Goal: Information Seeking & Learning: Learn about a topic

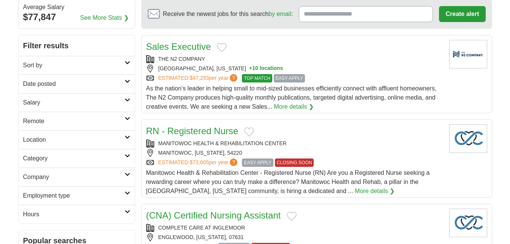
scroll to position [76, 0]
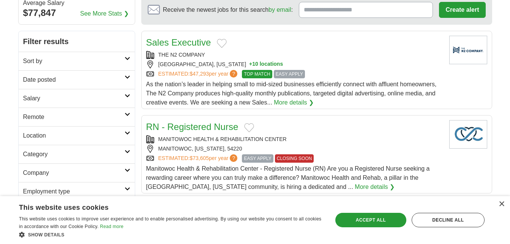
click at [115, 59] on h2 "Sort by" at bounding box center [73, 61] width 101 height 9
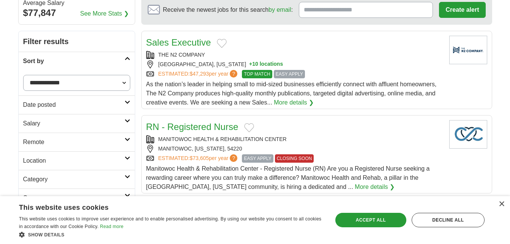
click at [110, 82] on select "**********" at bounding box center [76, 83] width 107 height 16
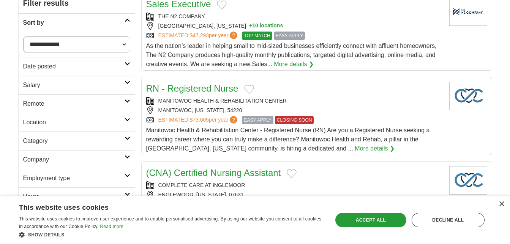
scroll to position [114, 0]
click at [98, 123] on h2 "Location" at bounding box center [73, 122] width 101 height 9
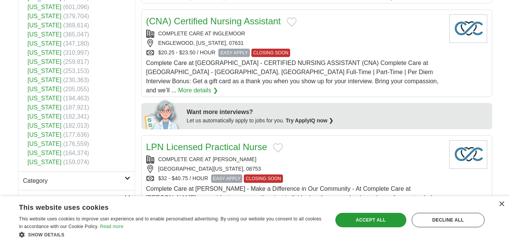
scroll to position [304, 0]
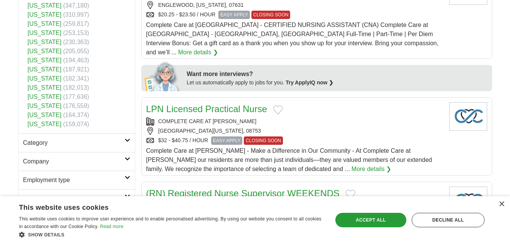
click at [91, 140] on h2 "Category" at bounding box center [73, 142] width 101 height 9
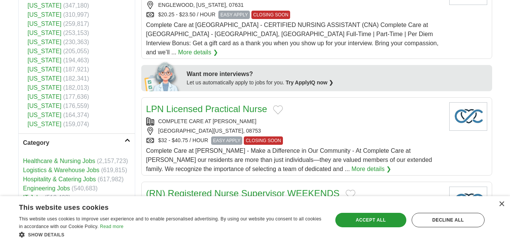
scroll to position [342, 0]
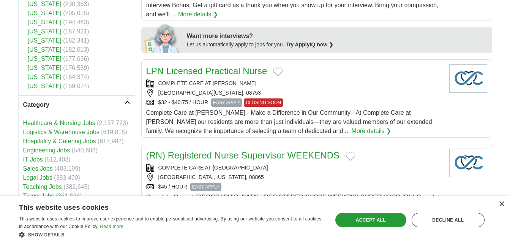
click at [74, 125] on link "Healthcare & Nursing Jobs" at bounding box center [59, 123] width 72 height 6
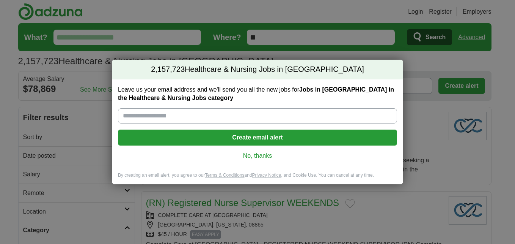
click at [256, 155] on link "No, thanks" at bounding box center [257, 155] width 267 height 8
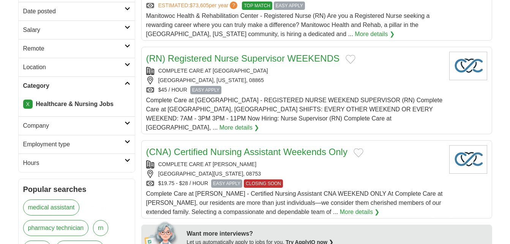
scroll to position [152, 0]
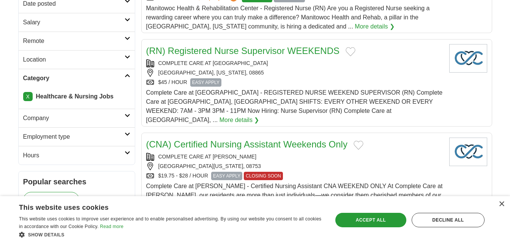
click at [82, 133] on h2 "Employment type" at bounding box center [73, 136] width 101 height 9
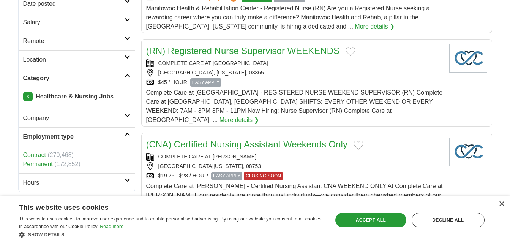
click at [82, 133] on h2 "Employment type" at bounding box center [73, 136] width 101 height 9
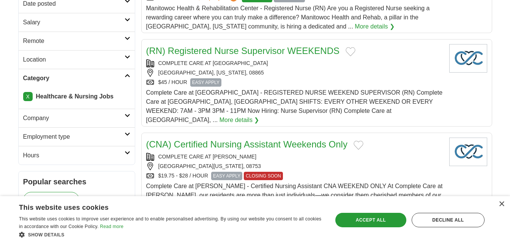
click at [72, 154] on h2 "Hours" at bounding box center [73, 155] width 101 height 9
click at [76, 150] on link "Hours" at bounding box center [77, 155] width 116 height 19
click at [92, 43] on h2 "Remote" at bounding box center [73, 40] width 101 height 9
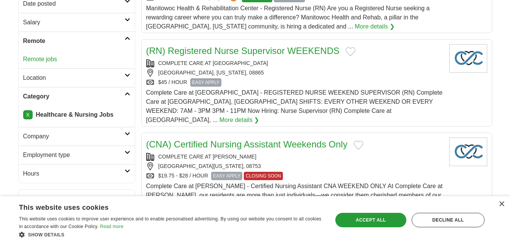
click at [43, 59] on link "Remote jobs" at bounding box center [40, 59] width 34 height 6
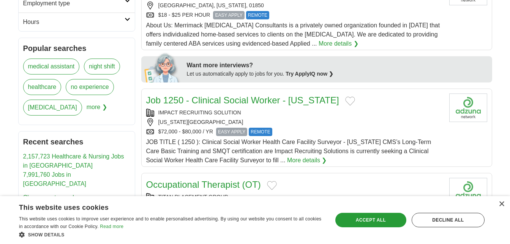
scroll to position [304, 0]
click at [87, 109] on span "more ❯" at bounding box center [97, 109] width 20 height 20
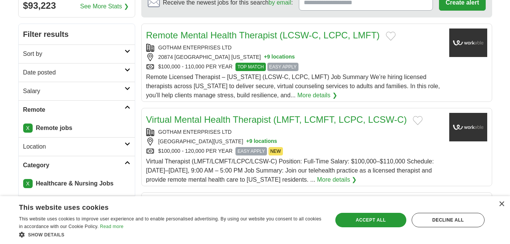
scroll to position [76, 0]
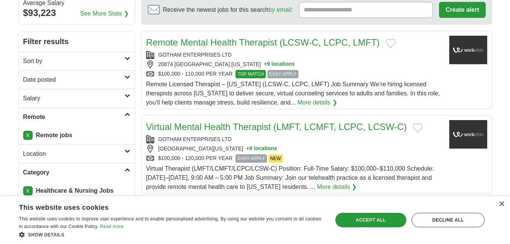
click at [109, 66] on link "Sort by" at bounding box center [77, 61] width 116 height 19
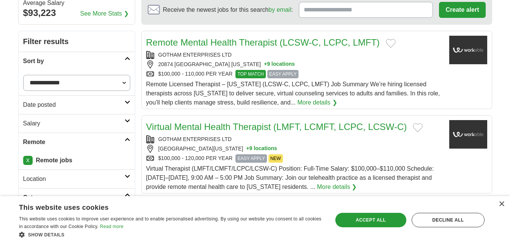
click at [109, 66] on link "Sort by" at bounding box center [77, 61] width 116 height 19
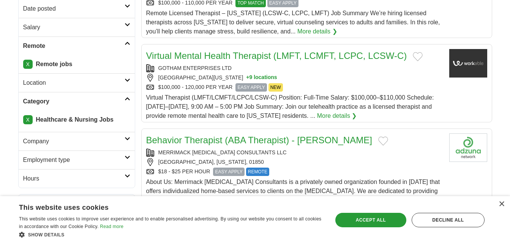
scroll to position [152, 0]
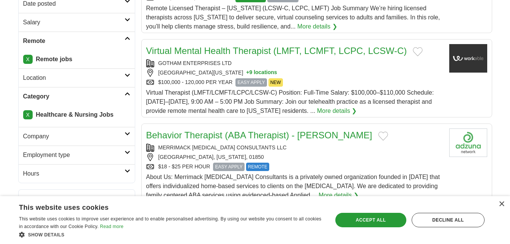
click at [110, 158] on h2 "Employment type" at bounding box center [73, 154] width 101 height 9
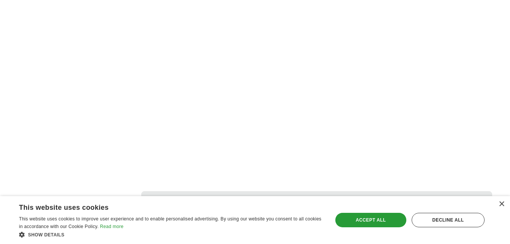
scroll to position [1442, 0]
